Goal: Task Accomplishment & Management: Complete application form

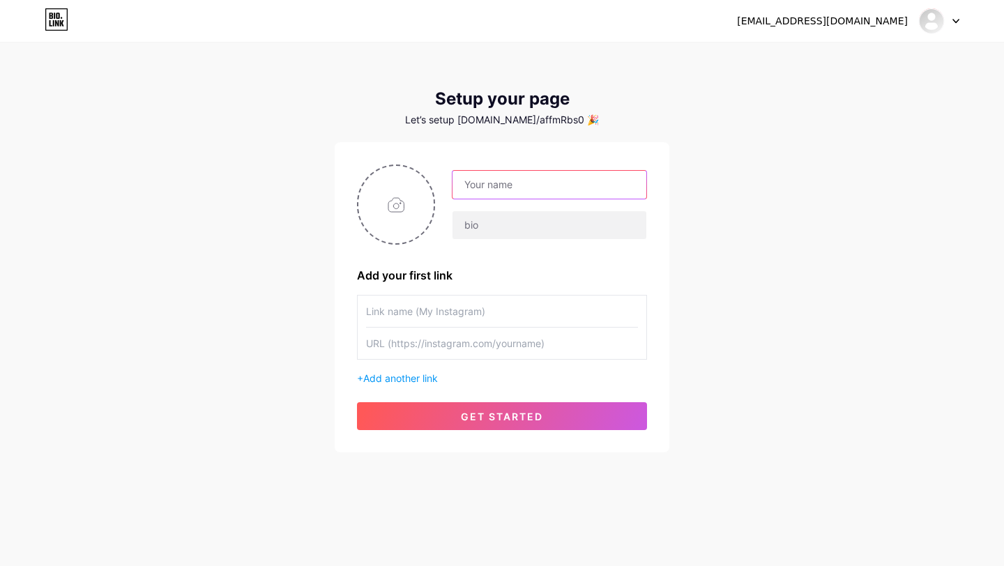
click at [504, 188] on input "text" at bounding box center [549, 185] width 194 height 28
type input "Bardahl Ukraine"
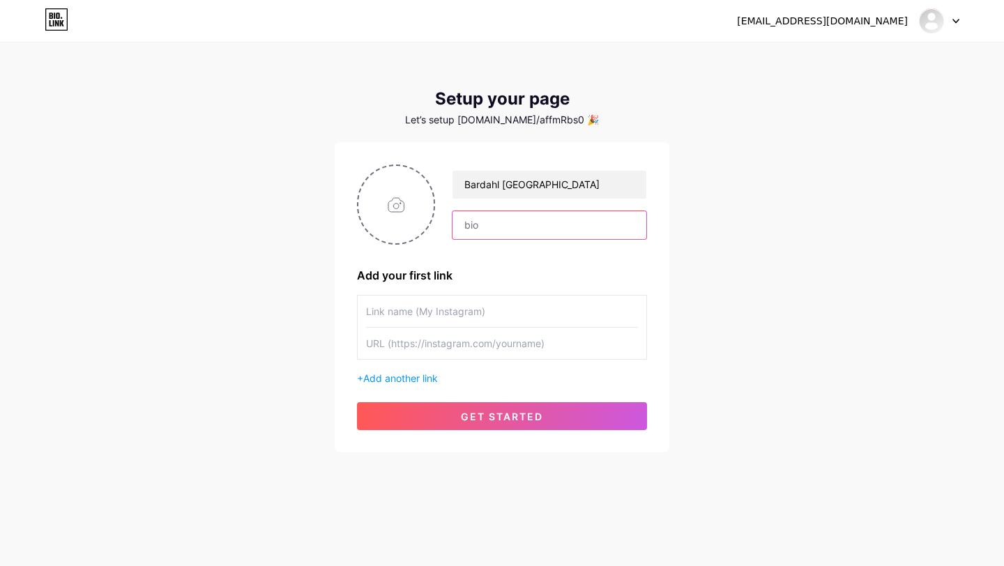
click at [496, 222] on input "text" at bounding box center [549, 225] width 194 height 28
click at [436, 307] on input "text" at bounding box center [502, 311] width 272 height 31
click at [434, 351] on input "text" at bounding box center [502, 343] width 272 height 31
click at [432, 314] on input "text" at bounding box center [502, 311] width 272 height 31
click at [411, 317] on input "text" at bounding box center [502, 311] width 272 height 31
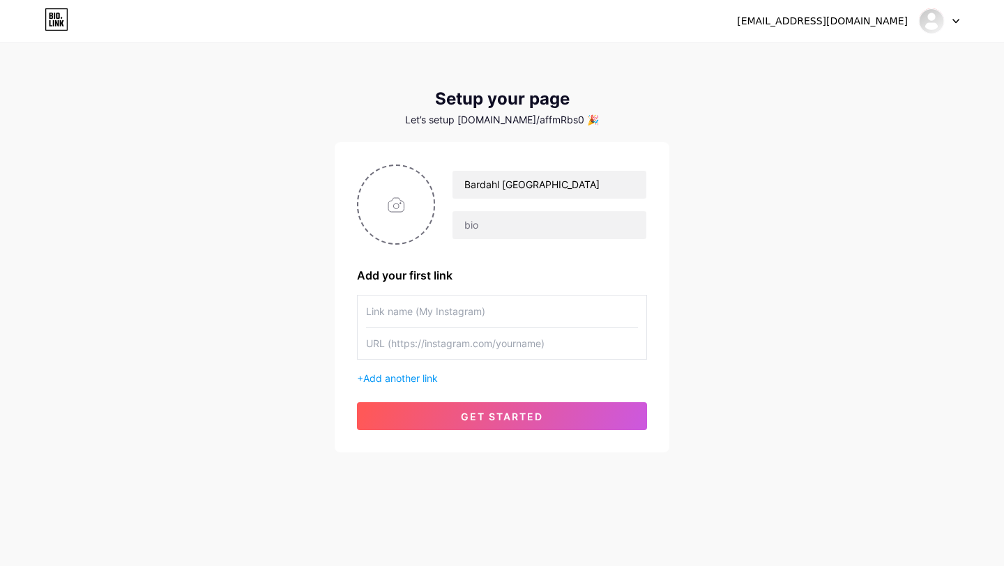
paste input "https://automall.in.ua/"
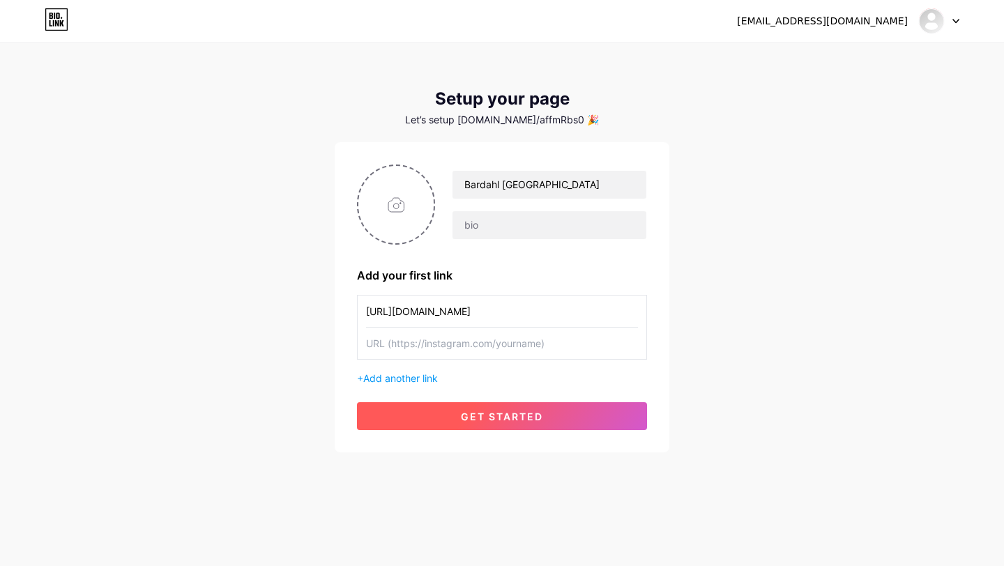
type input "https://automall.in.ua/"
click at [478, 413] on span "get started" at bounding box center [502, 417] width 82 height 12
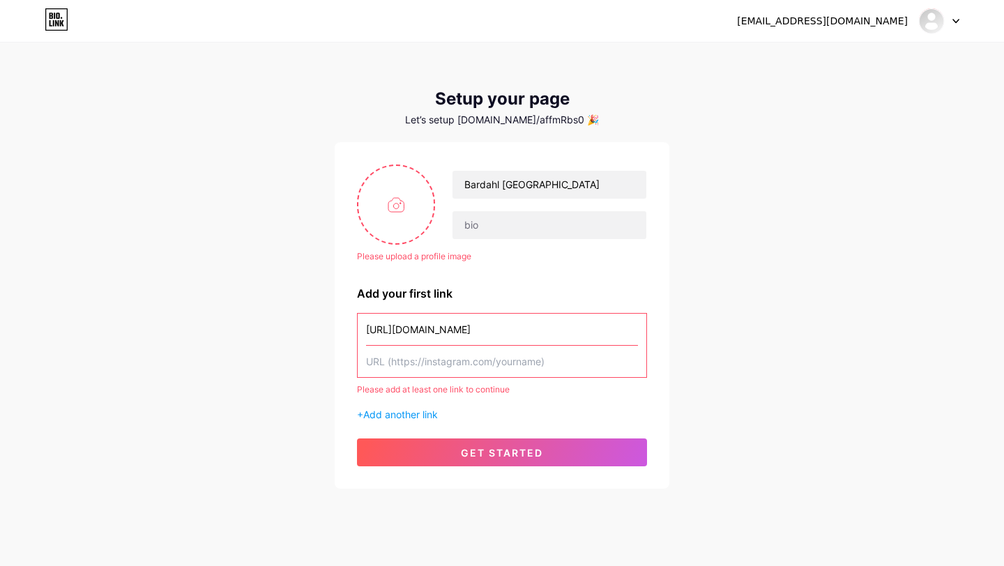
click at [461, 358] on input "text" at bounding box center [502, 361] width 272 height 31
click at [412, 199] on input "file" at bounding box center [395, 204] width 75 height 77
type input "C:\fakepath\enhanced_IMG_0956-min.png"
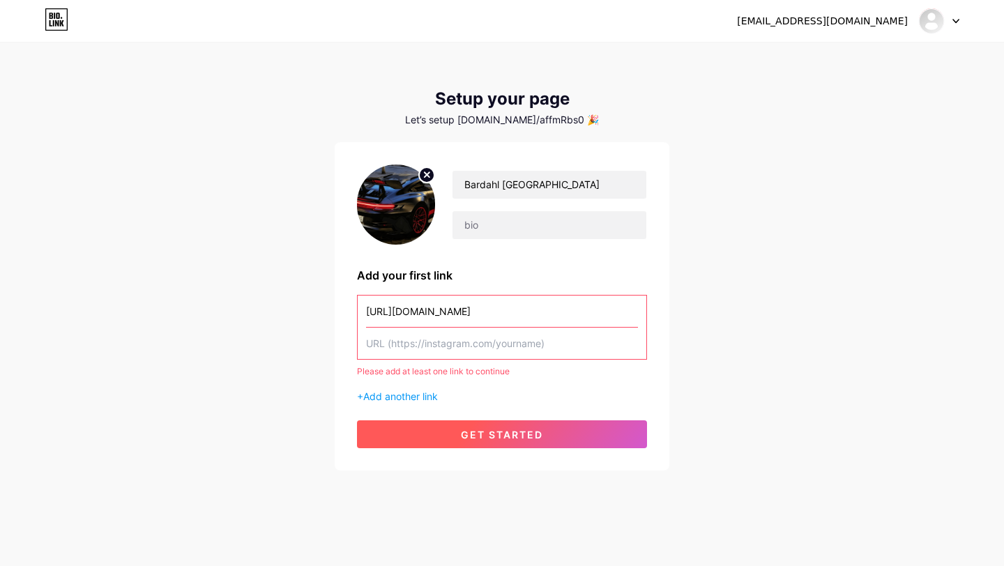
click at [493, 434] on span "get started" at bounding box center [502, 435] width 82 height 12
click at [425, 346] on input "text" at bounding box center [502, 343] width 272 height 31
click at [549, 313] on input "https://automall.in.ua/" at bounding box center [502, 311] width 272 height 31
click at [531, 346] on input "text" at bounding box center [502, 343] width 272 height 31
click at [507, 319] on input "https://automall.in.ua/" at bounding box center [502, 311] width 272 height 31
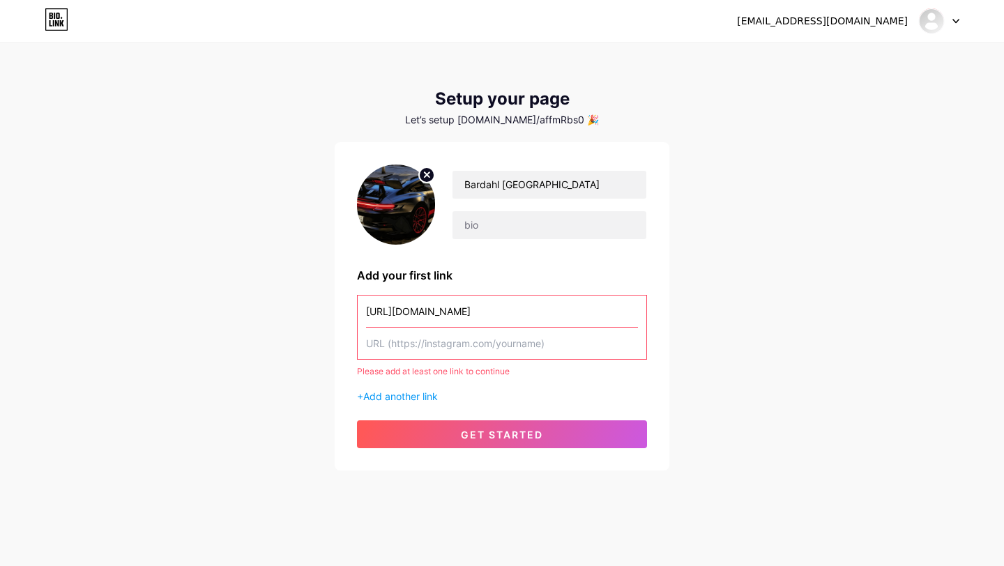
click at [482, 353] on input "text" at bounding box center [502, 343] width 272 height 31
click at [475, 347] on input "text" at bounding box center [502, 343] width 272 height 31
click at [405, 349] on input "text" at bounding box center [502, 343] width 272 height 31
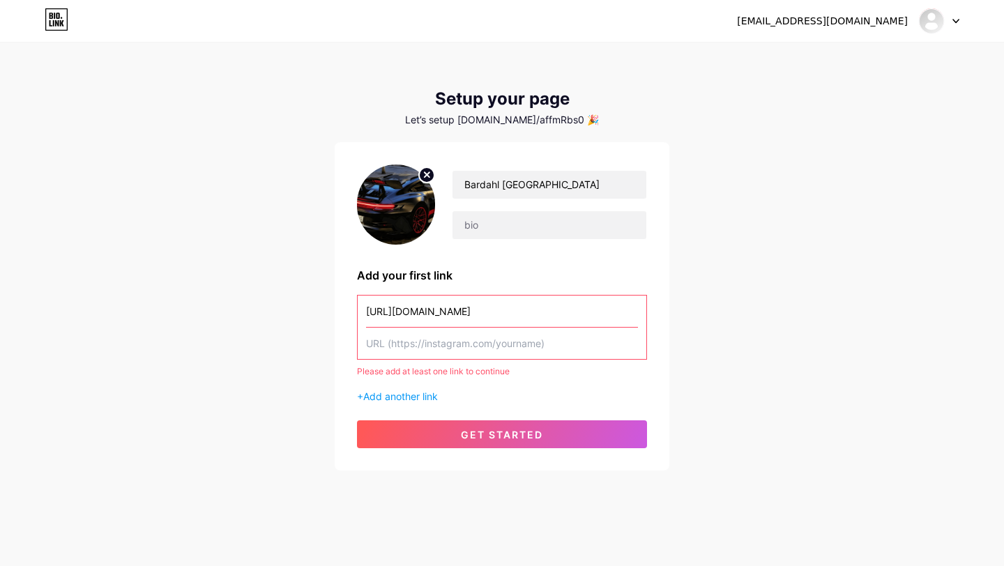
paste input "https://www.instagram.com/max_bardahl_ukraine/"
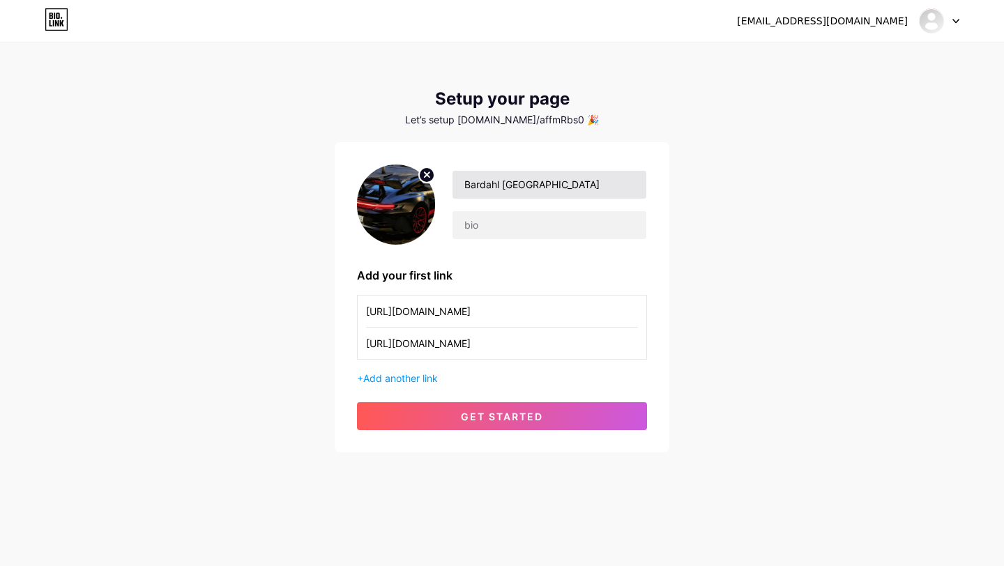
type input "https://www.instagram.com/max_bardahl_ukraine/"
click at [495, 184] on input "Bardahl Ukraine" at bounding box center [549, 185] width 194 height 28
click at [495, 183] on input "Bardahl Ukraine" at bounding box center [549, 185] width 194 height 28
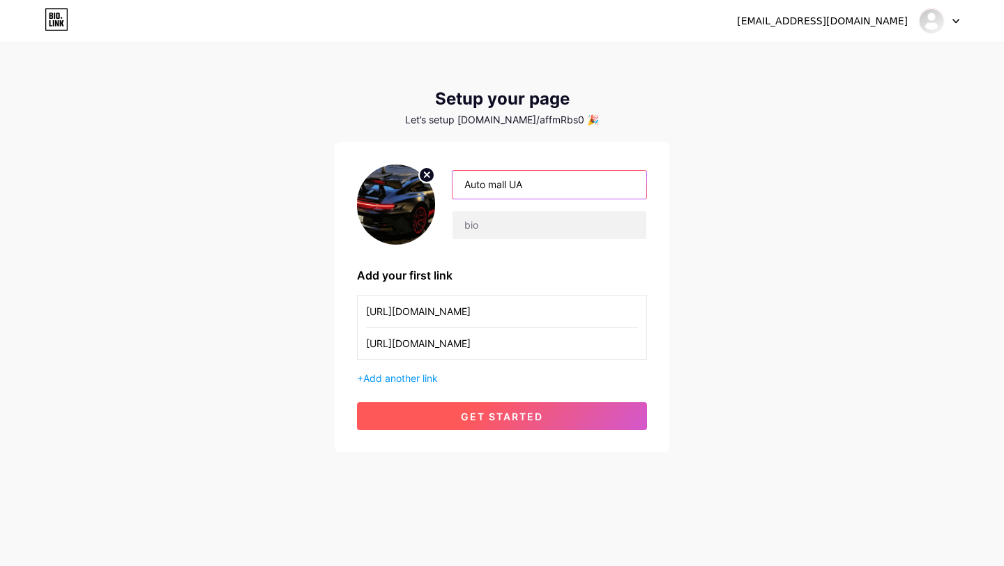
type input "Auto mall UA"
click at [507, 412] on span "get started" at bounding box center [502, 417] width 82 height 12
click at [508, 420] on span "get started" at bounding box center [502, 417] width 82 height 12
click at [504, 411] on span "get started" at bounding box center [502, 417] width 82 height 12
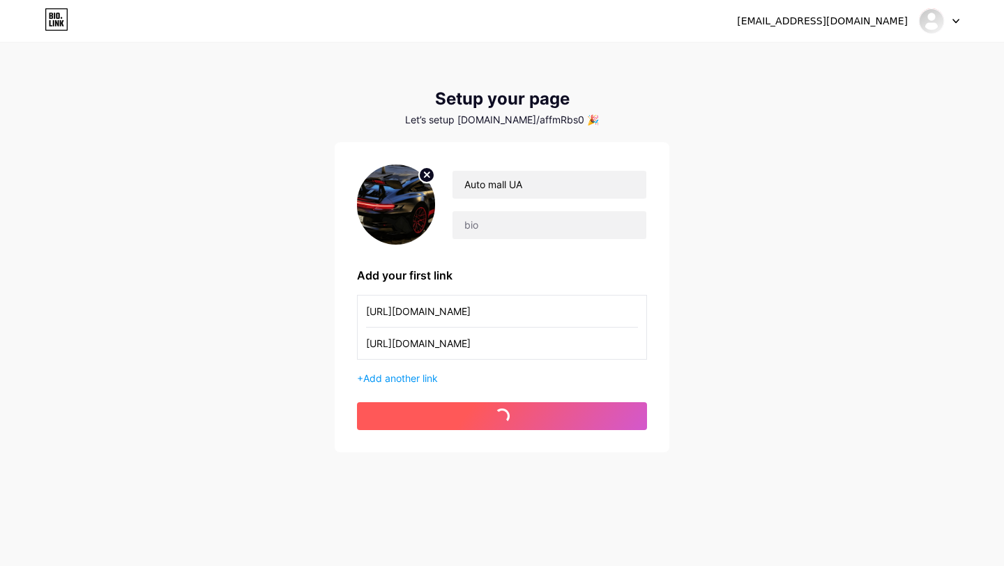
click at [504, 411] on span at bounding box center [501, 416] width 15 height 15
click at [504, 411] on span at bounding box center [502, 416] width 17 height 17
click at [504, 411] on span "get started" at bounding box center [502, 417] width 82 height 12
click at [504, 411] on span at bounding box center [502, 416] width 17 height 17
click at [504, 411] on span at bounding box center [501, 416] width 15 height 15
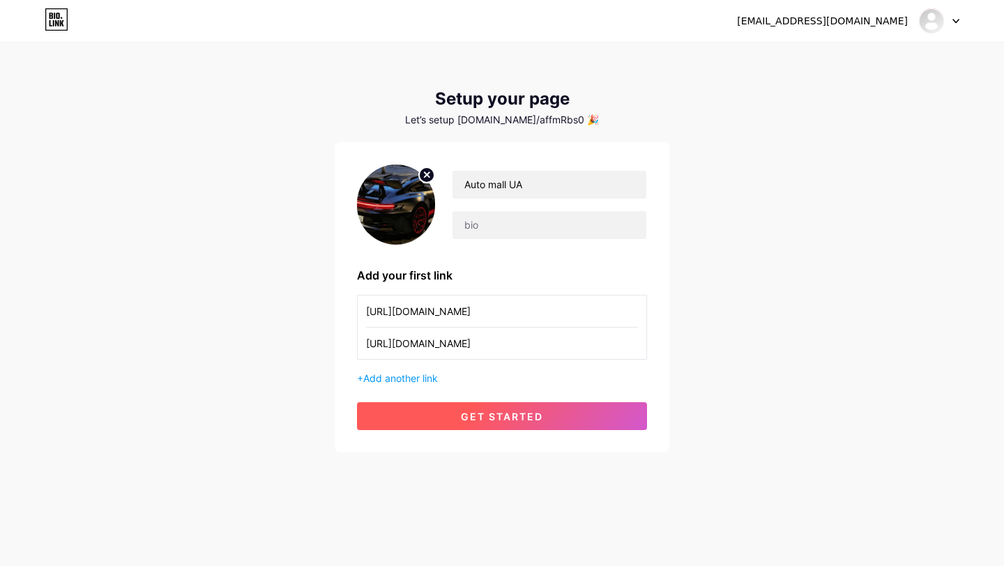
click at [504, 411] on span "get started" at bounding box center [502, 417] width 82 height 12
click at [484, 411] on span "get started" at bounding box center [502, 417] width 82 height 12
